Goal: Transaction & Acquisition: Purchase product/service

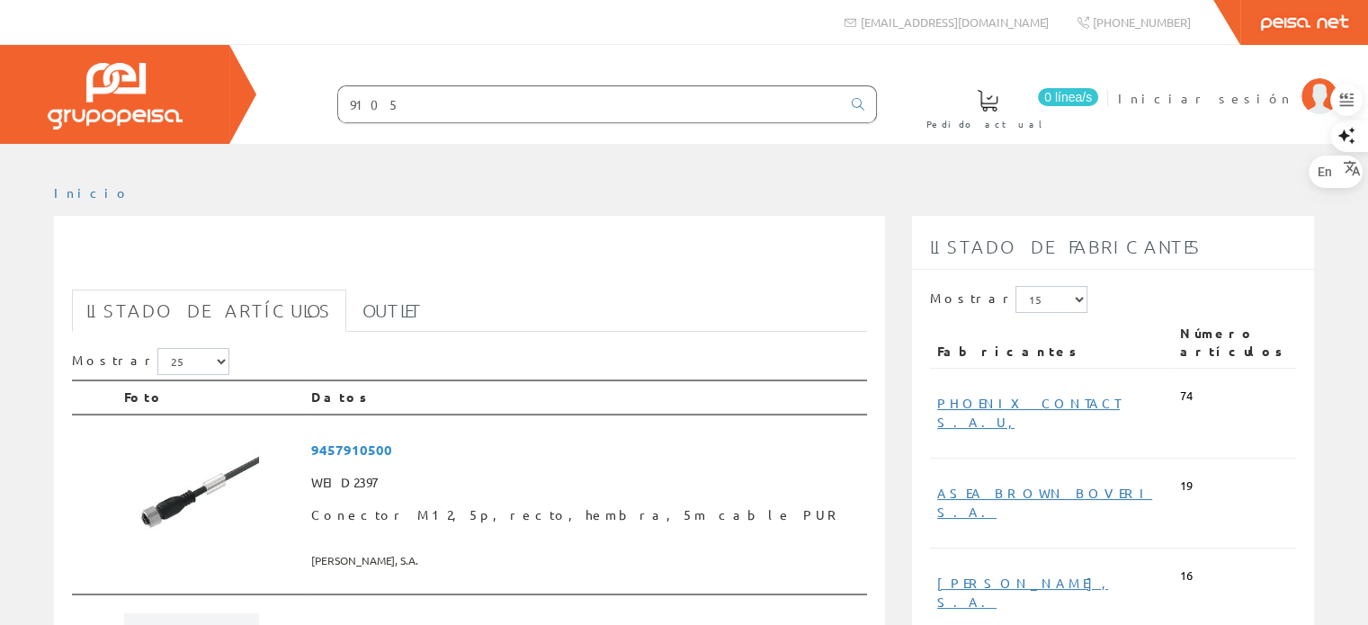
drag, startPoint x: 407, startPoint y: 96, endPoint x: 212, endPoint y: 95, distance: 194.3
click at [212, 95] on div "0 línea/s Pedido actual Iniciar sesión" at bounding box center [684, 94] width 1368 height 99
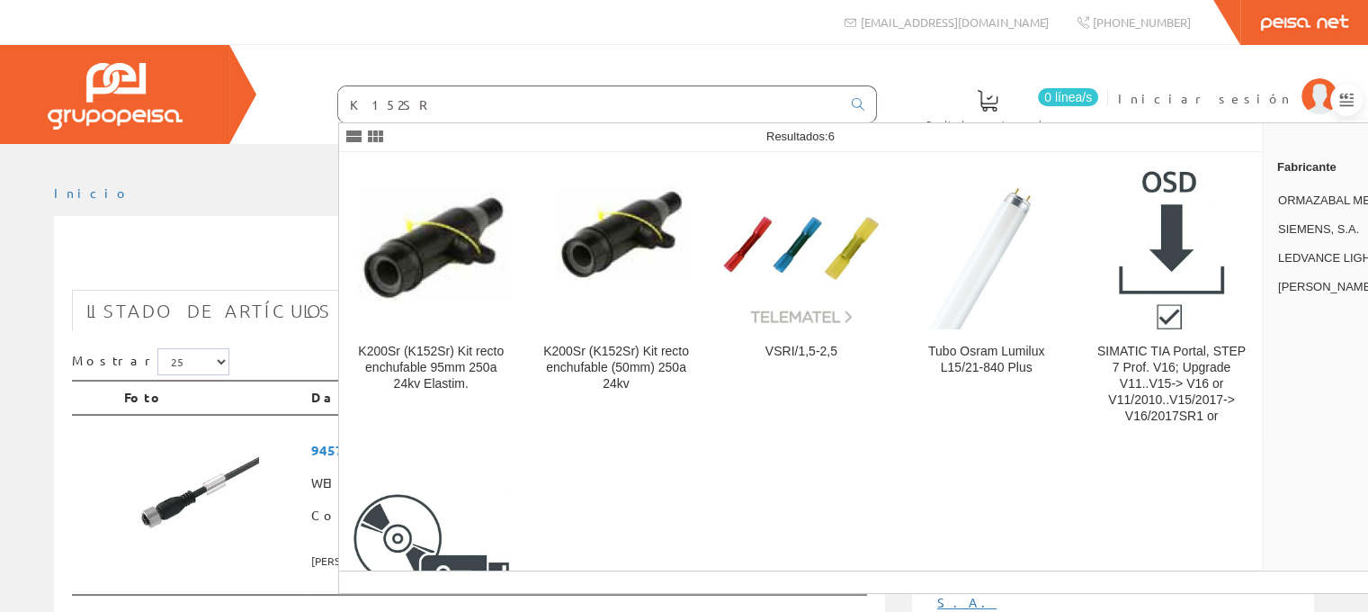
type input "K152SR"
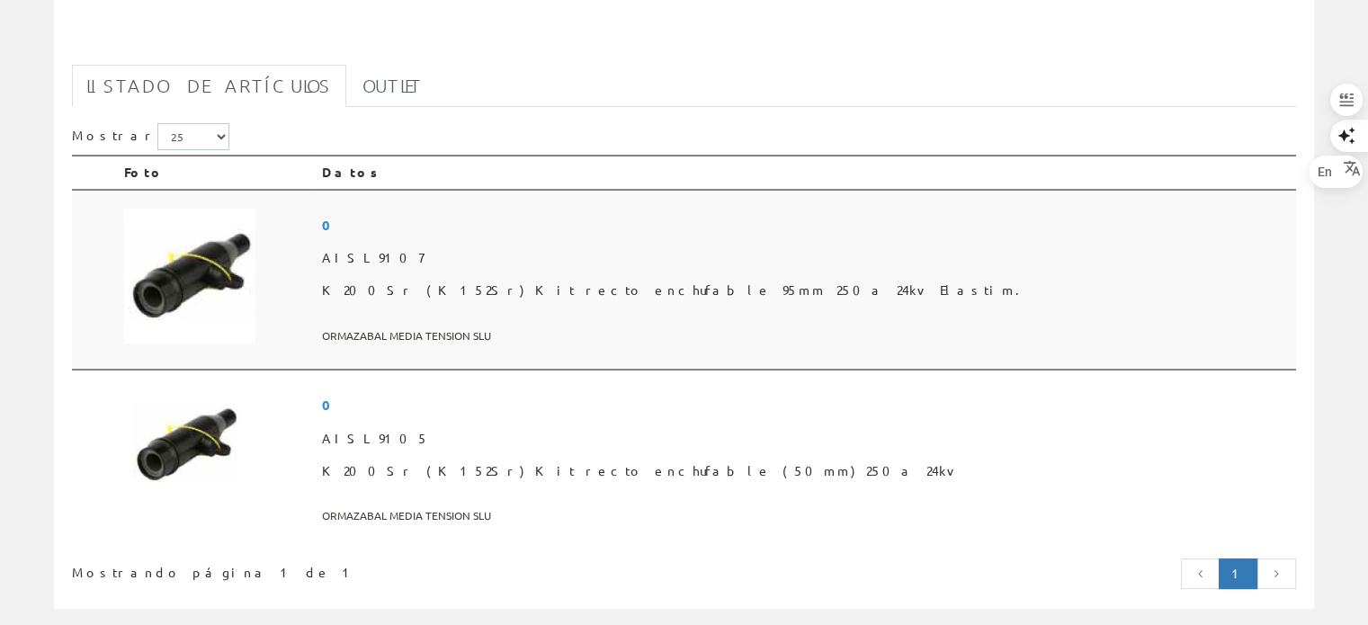
scroll to position [180, 0]
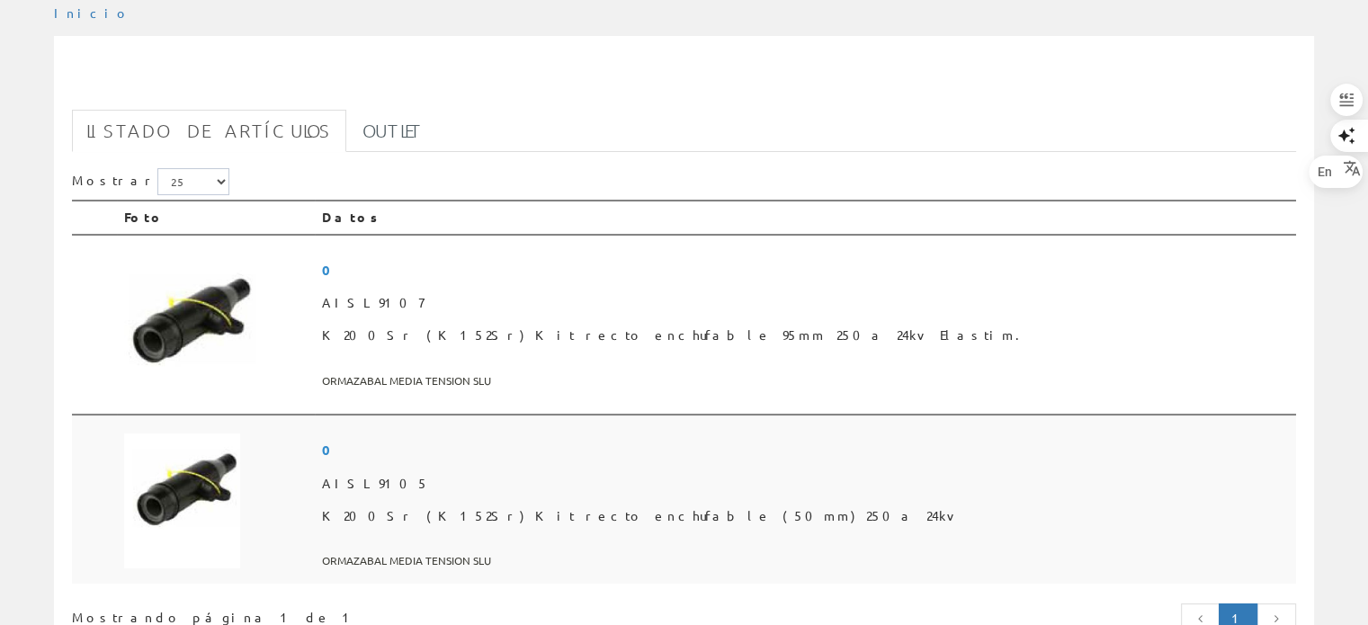
click at [484, 479] on span "AISL9105" at bounding box center [805, 484] width 967 height 32
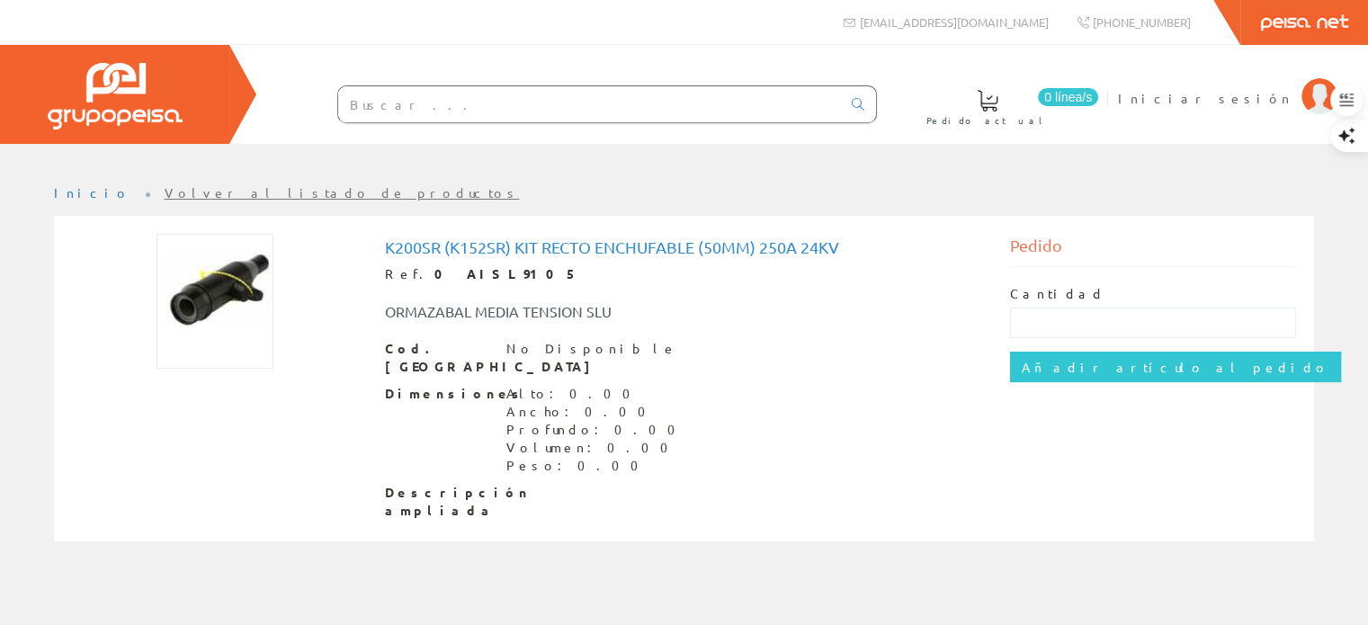
click at [1062, 299] on div "Cantidad" at bounding box center [1153, 311] width 286 height 53
click at [1066, 321] on input "text" at bounding box center [1153, 323] width 286 height 31
type input "3"
click at [827, 385] on div "Dimensiones Alto: 0.00 Ancho: 0.00 Profundo: 0.00 Volumen: 0.00 Peso: 0.00" at bounding box center [684, 430] width 599 height 90
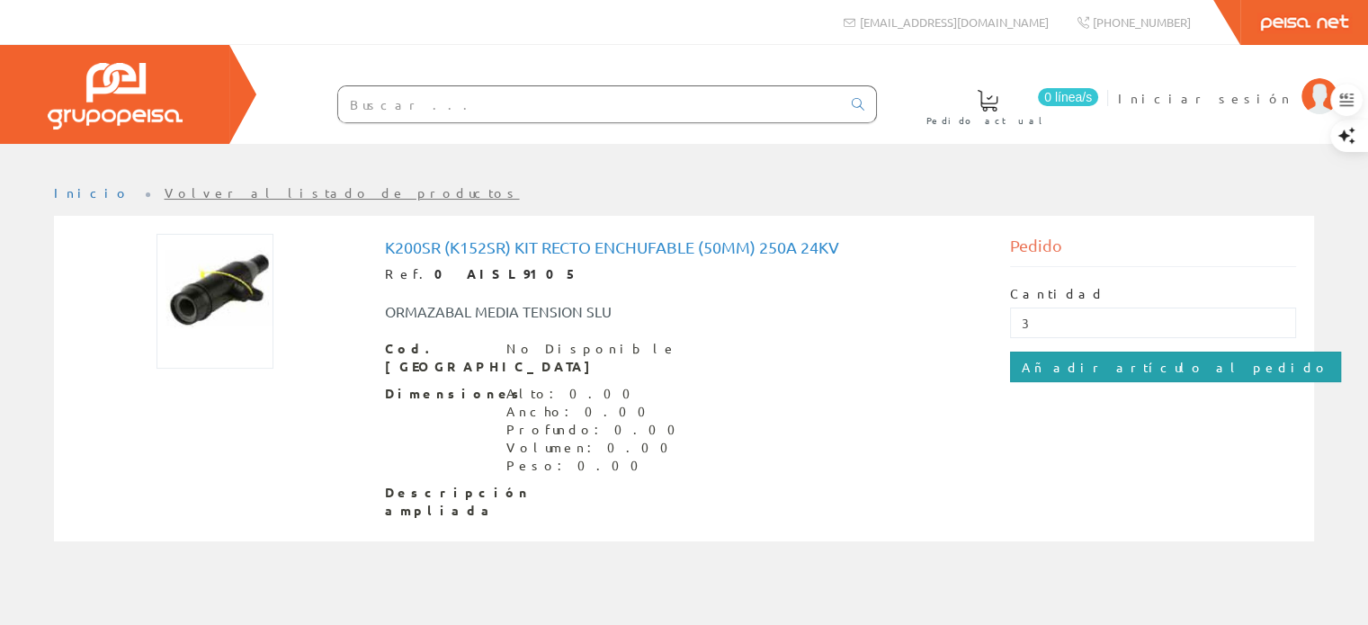
click at [1068, 364] on input "Añadir artículo al pedido" at bounding box center [1175, 367] width 331 height 31
